Goal: Information Seeking & Learning: Check status

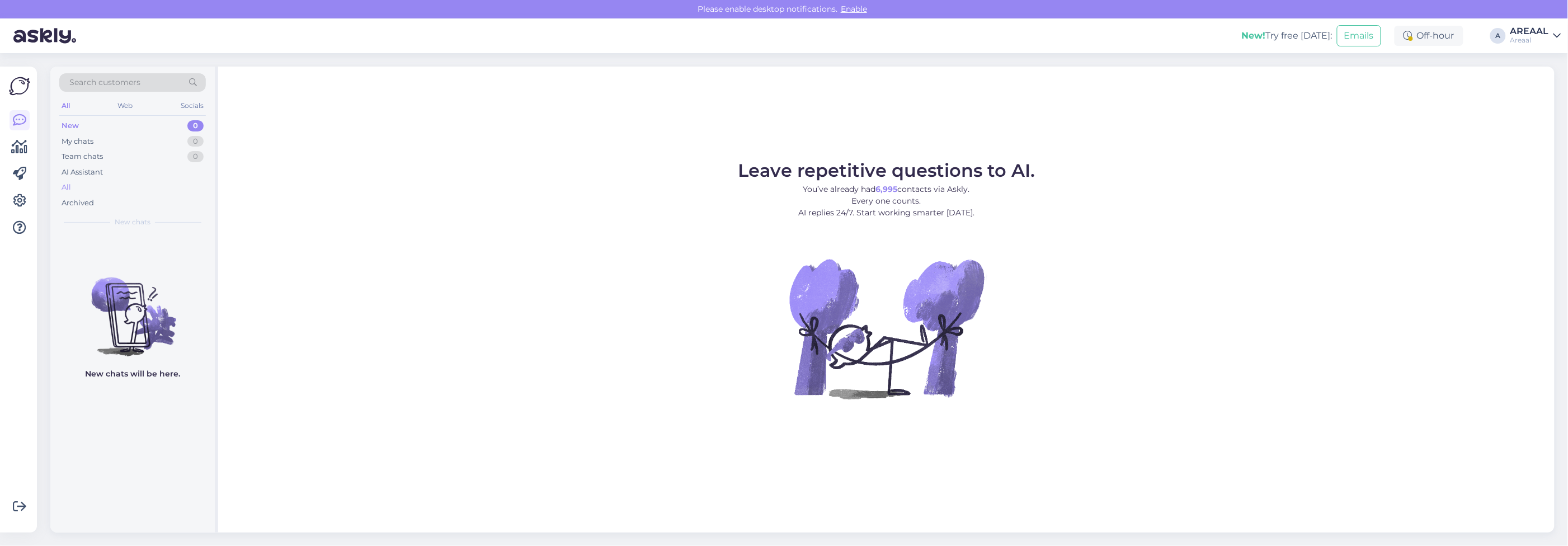
click at [185, 191] on div "All" at bounding box center [132, 187] width 147 height 16
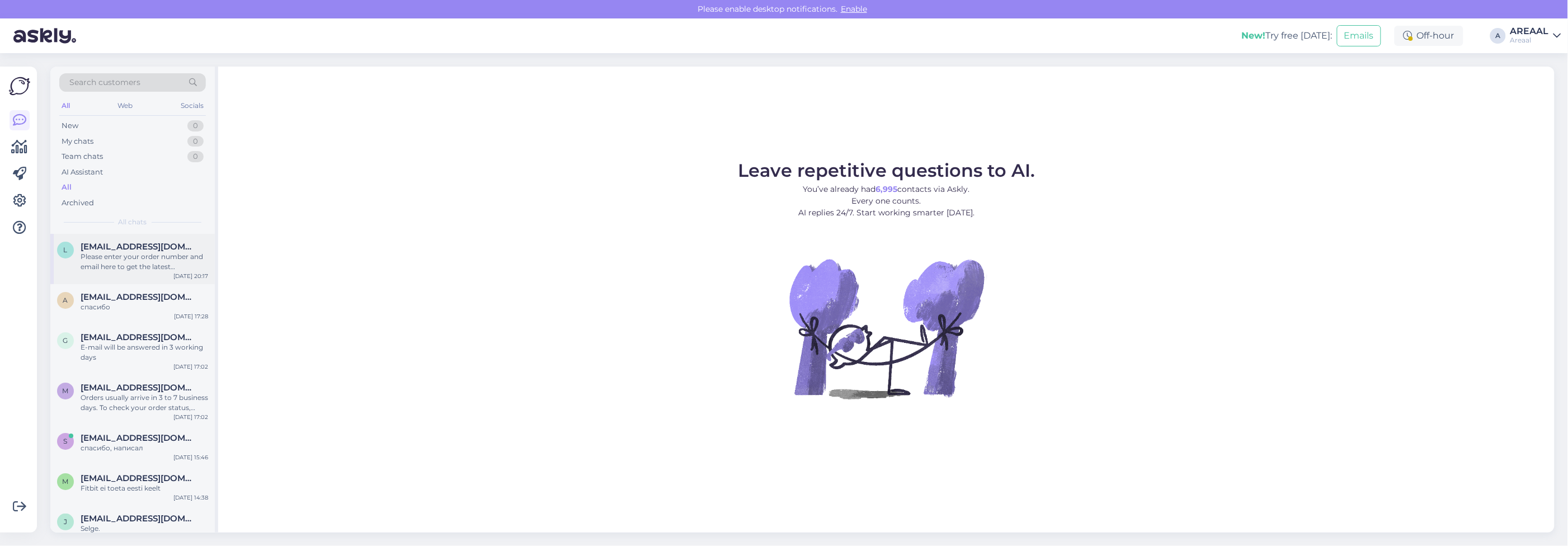
click at [175, 248] on span "[EMAIL_ADDRESS][DOMAIN_NAME]" at bounding box center [138, 247] width 116 height 10
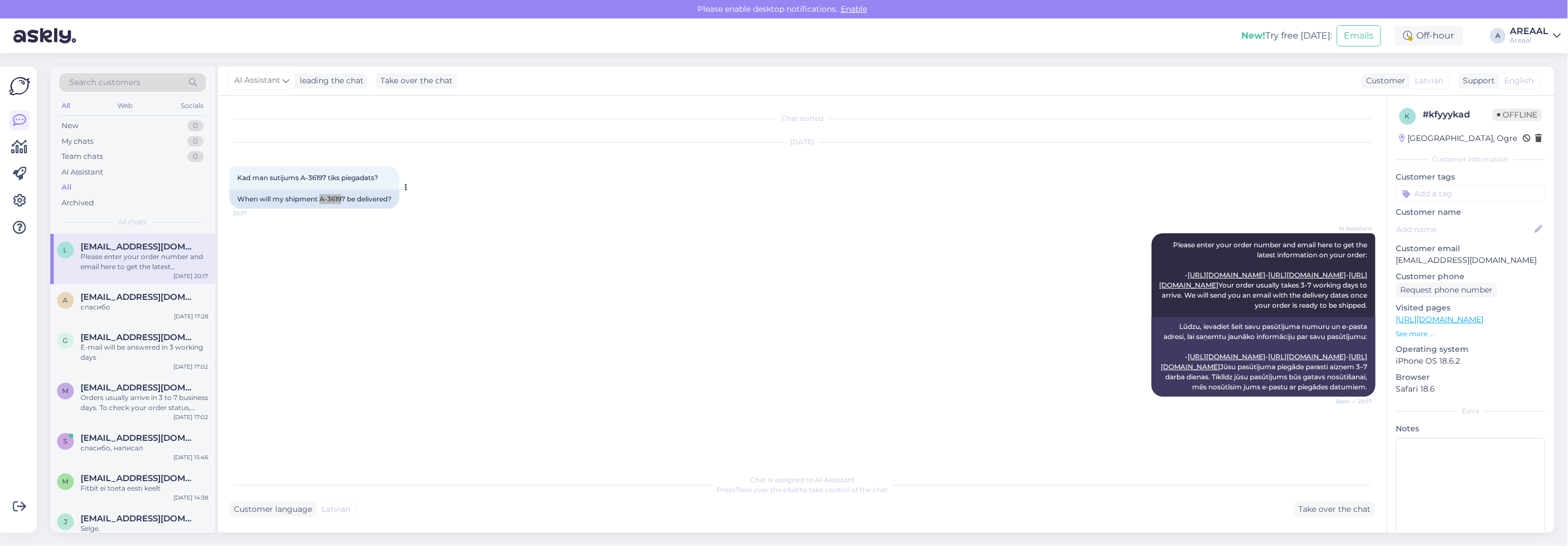
drag, startPoint x: 344, startPoint y: 198, endPoint x: 321, endPoint y: 203, distance: 23.5
click at [321, 203] on div "When will my shipment A-36197 be delivered?" at bounding box center [314, 199] width 170 height 19
copy div "A-3619"
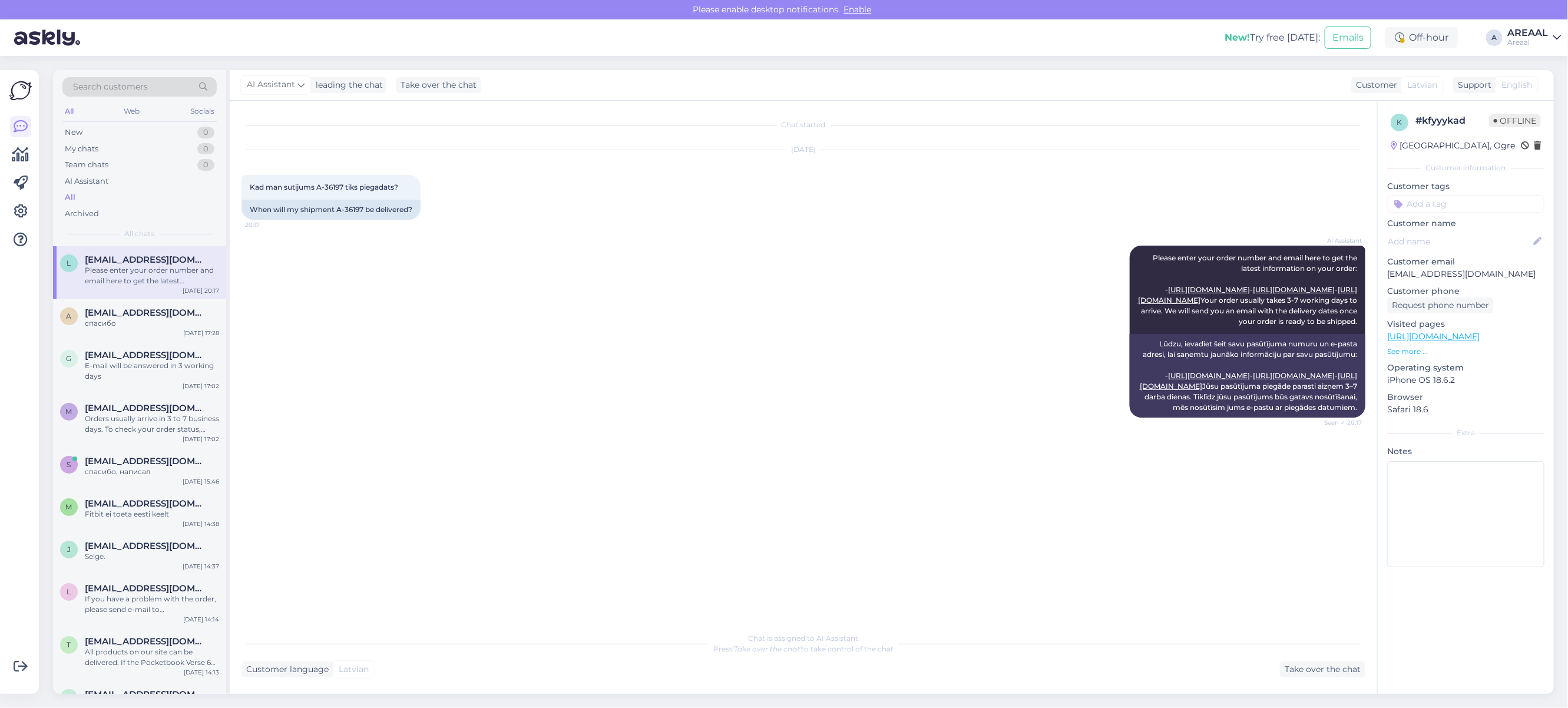
click at [410, 267] on div "AI Assistant Please enter your order number and email here to get the latest in…" at bounding box center [803, 331] width 1124 height 198
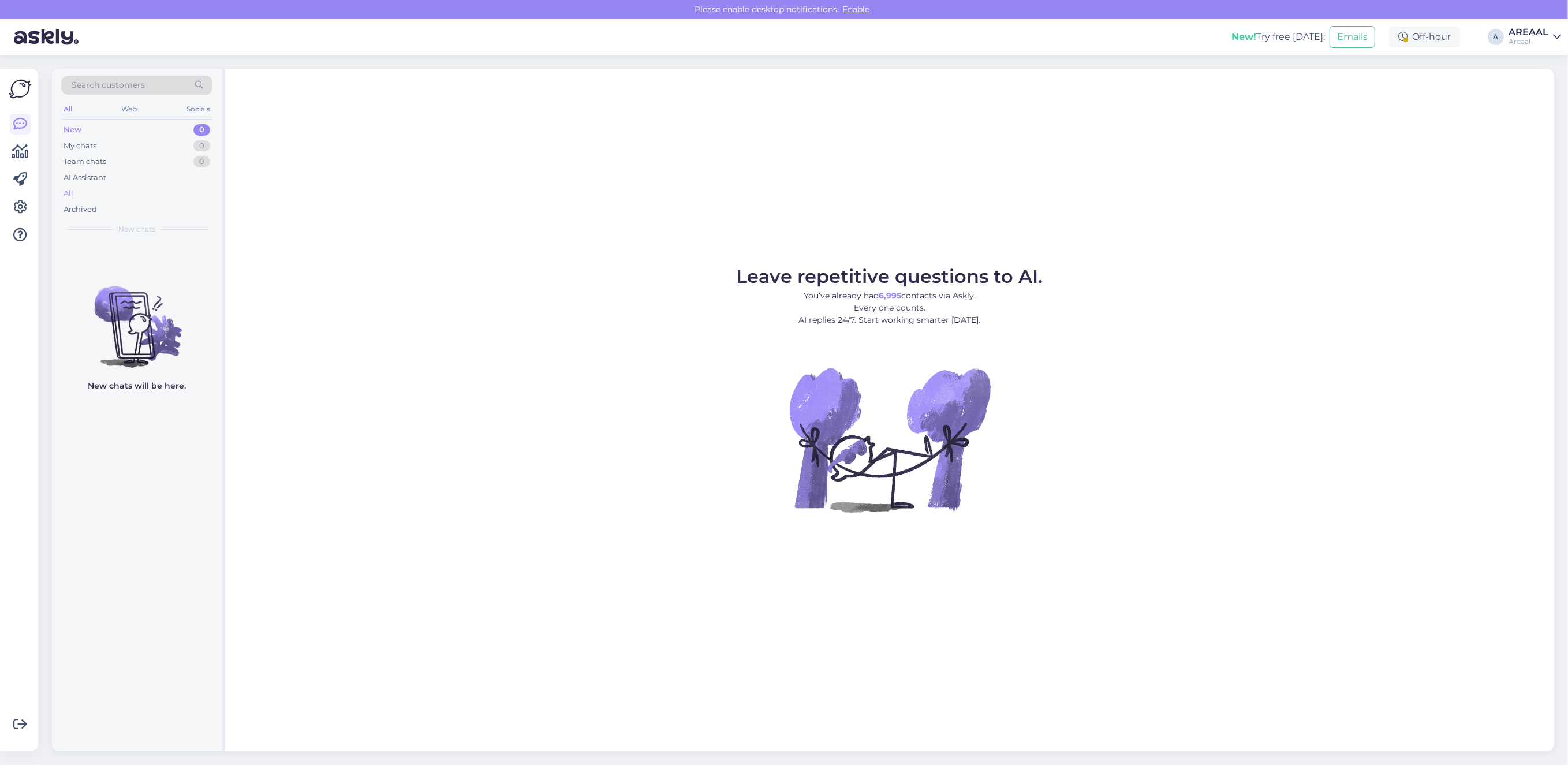
click at [176, 190] on div "All" at bounding box center [136, 193] width 151 height 16
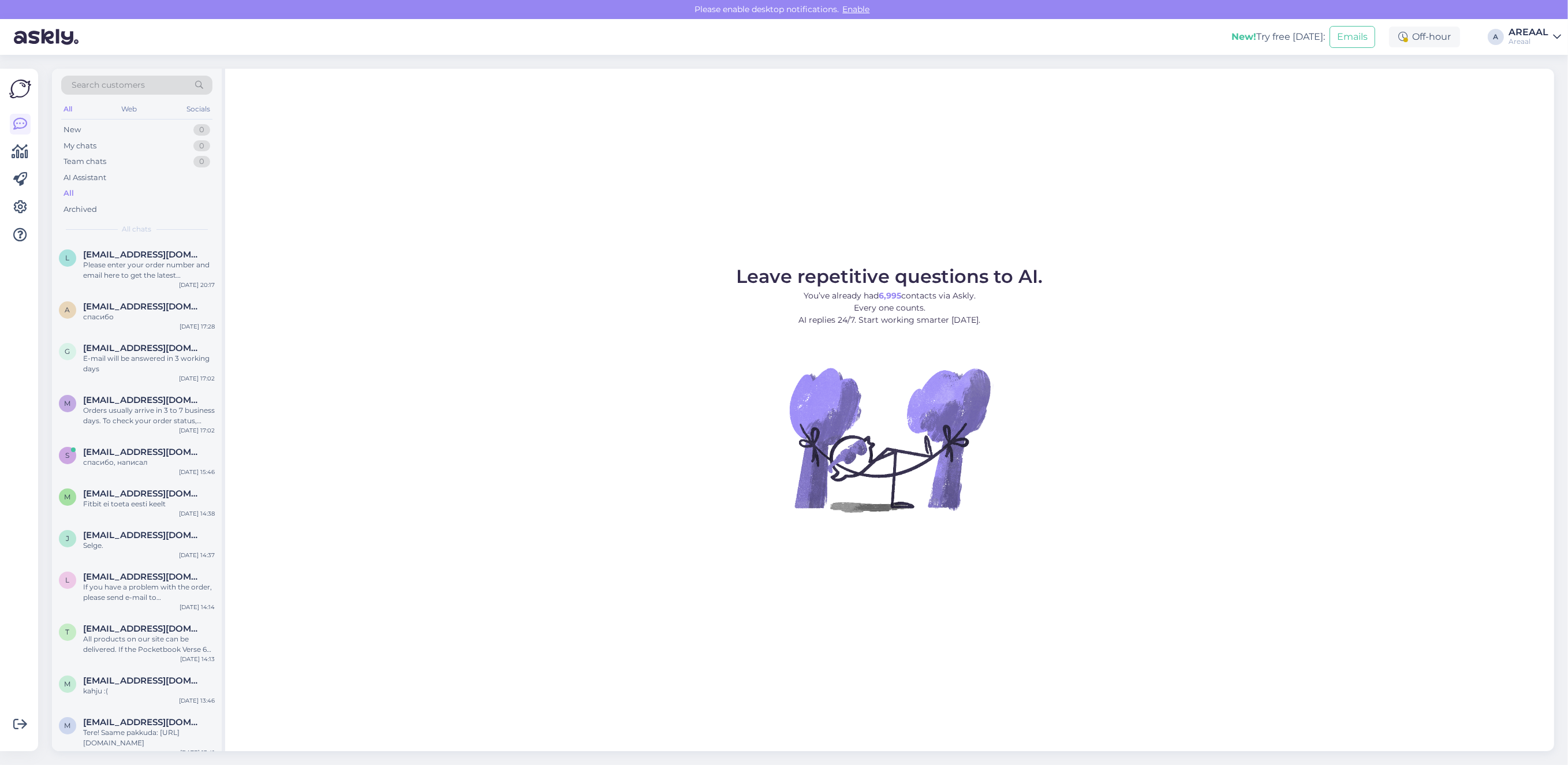
click at [1540, 32] on div "AREAAL" at bounding box center [1528, 32] width 40 height 9
click at [1539, 89] on button "Open" at bounding box center [1535, 89] width 32 height 18
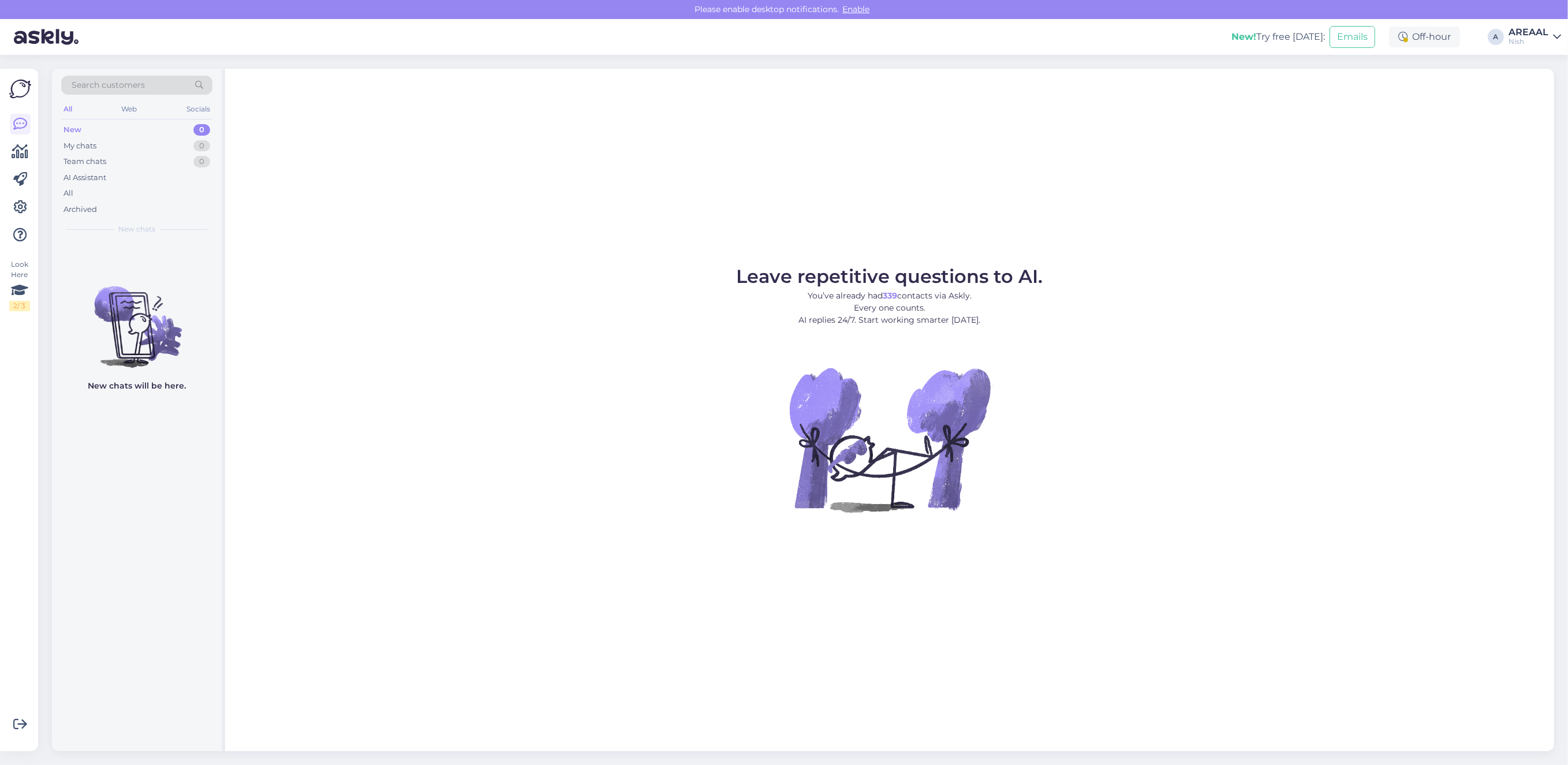
click at [172, 189] on div "All" at bounding box center [136, 193] width 151 height 16
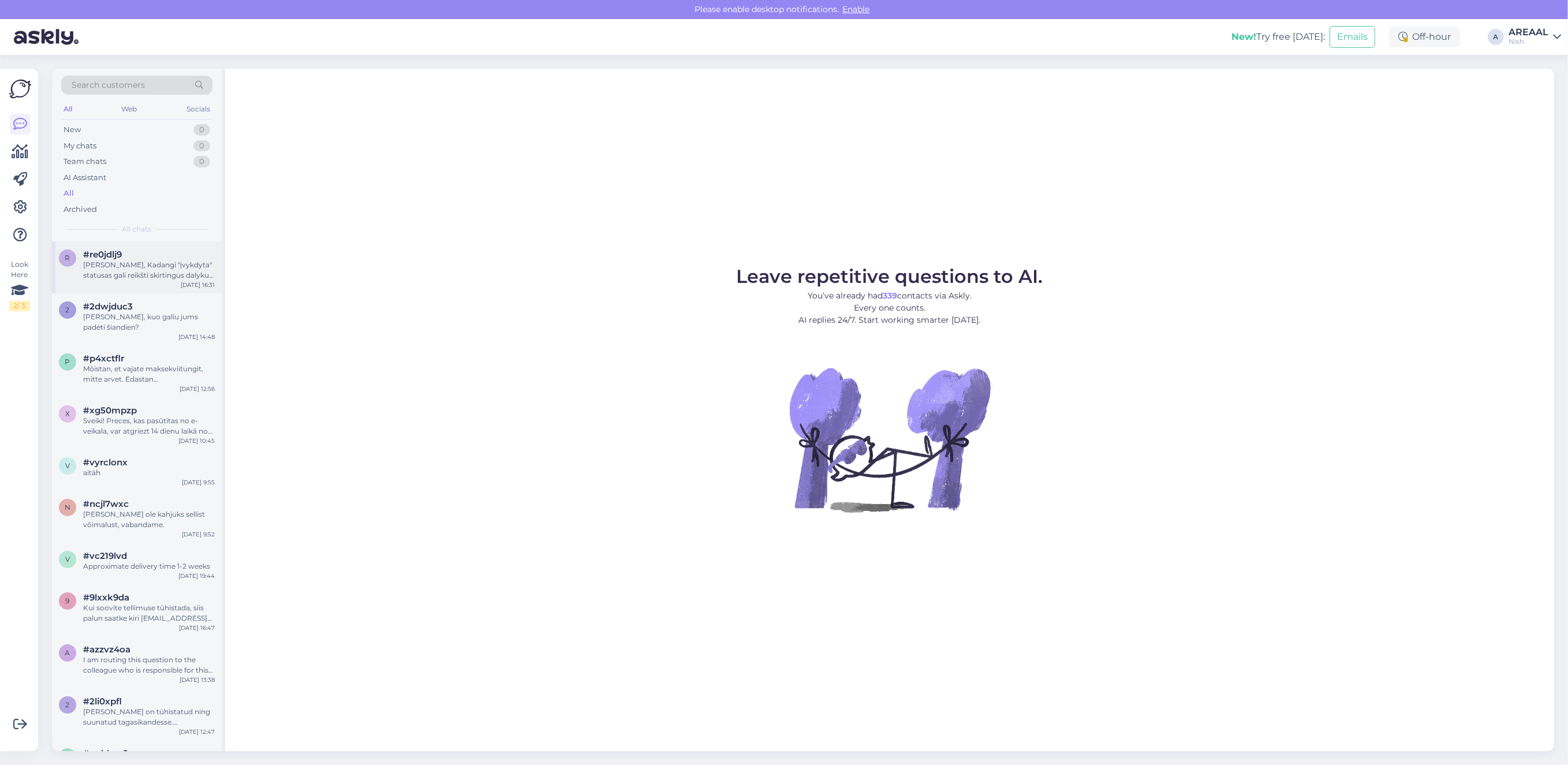
click at [172, 269] on div "[PERSON_NAME], Kadangi "įvykdyta" statusas gali reikšti skirtingus dalykus prik…" at bounding box center [149, 270] width 132 height 21
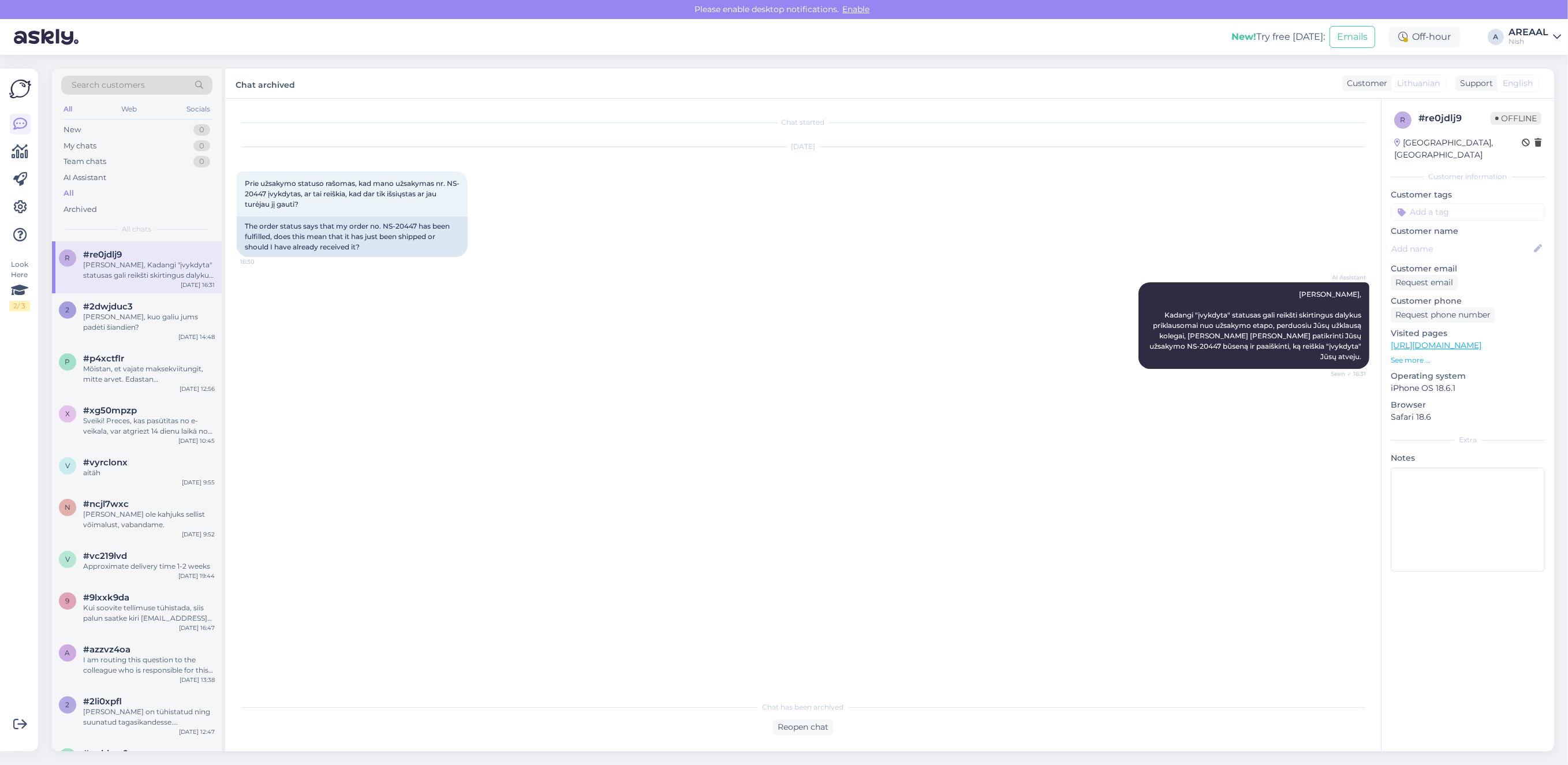
click at [1528, 38] on div "Nish" at bounding box center [1528, 41] width 40 height 9
click at [1534, 62] on button "Open" at bounding box center [1535, 64] width 32 height 18
